Goal: Task Accomplishment & Management: Manage account settings

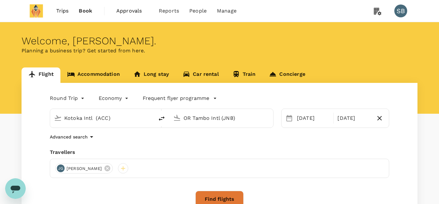
click at [61, 11] on span "Trips" at bounding box center [62, 11] width 13 height 8
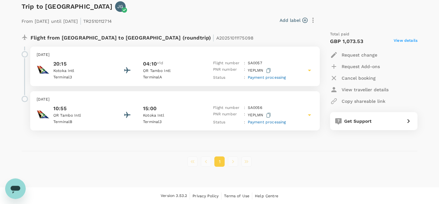
scroll to position [94, 0]
click at [246, 66] on div "Flight number : SA 0057" at bounding box center [249, 63] width 73 height 6
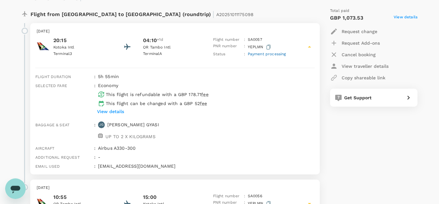
scroll to position [114, 0]
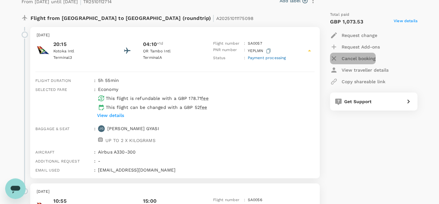
click at [358, 58] on p "Cancel booking" at bounding box center [359, 58] width 34 height 6
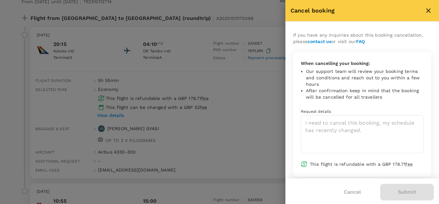
scroll to position [8, 0]
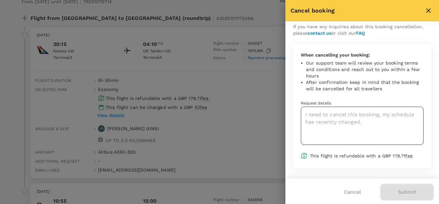
click at [345, 123] on textarea at bounding box center [362, 126] width 123 height 38
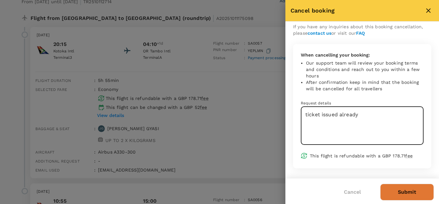
type textarea "ticket issued already"
click at [252, 42] on div at bounding box center [219, 102] width 439 height 204
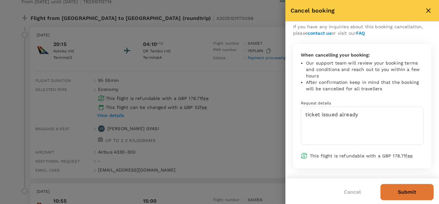
click at [430, 8] on icon "close" at bounding box center [428, 11] width 8 height 8
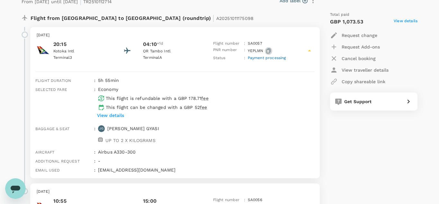
click at [266, 50] on icon "button" at bounding box center [268, 51] width 4 height 5
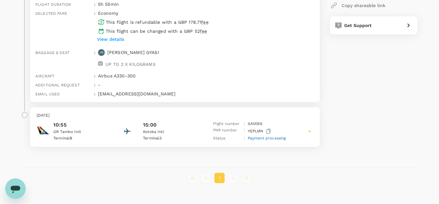
scroll to position [114, 0]
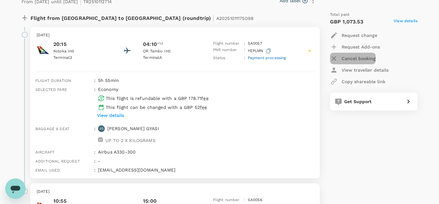
click at [359, 58] on p "Cancel booking" at bounding box center [359, 58] width 34 height 6
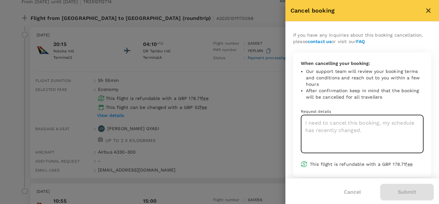
click at [347, 127] on textarea at bounding box center [362, 134] width 123 height 38
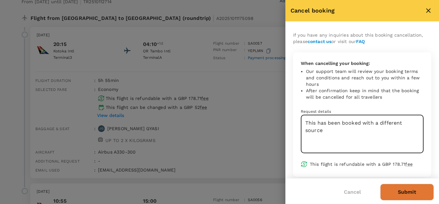
type textarea "This has been booked with a different source"
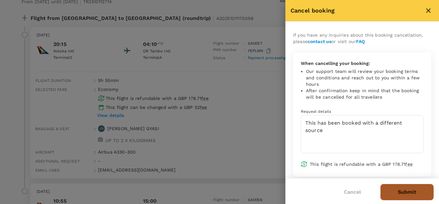
click at [396, 190] on button "Submit" at bounding box center [407, 192] width 54 height 17
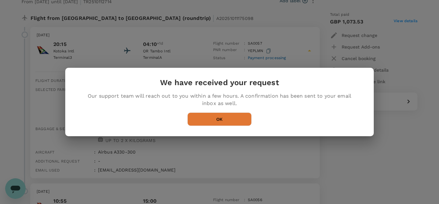
click at [225, 120] on button "OK" at bounding box center [219, 118] width 64 height 13
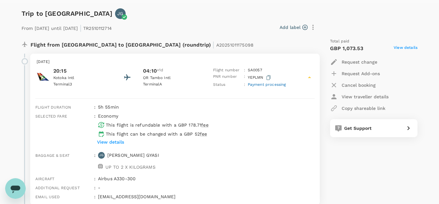
scroll to position [81, 0]
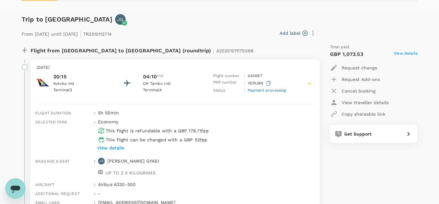
click at [274, 89] on span "Payment processing" at bounding box center [267, 90] width 38 height 4
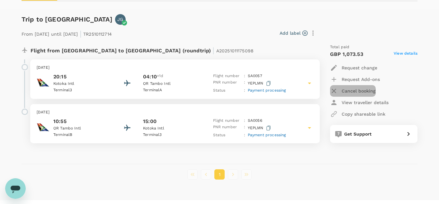
click at [354, 90] on p "Cancel booking" at bounding box center [359, 91] width 34 height 6
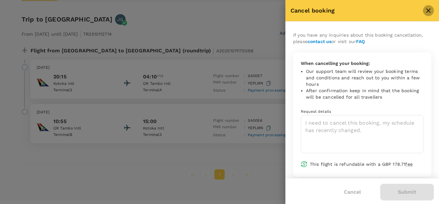
click at [427, 7] on icon "close" at bounding box center [428, 11] width 8 height 8
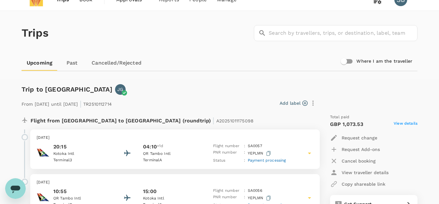
scroll to position [0, 0]
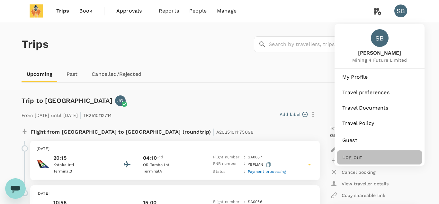
click at [351, 159] on span "Log out" at bounding box center [379, 158] width 75 height 8
